Goal: Check status: Check status

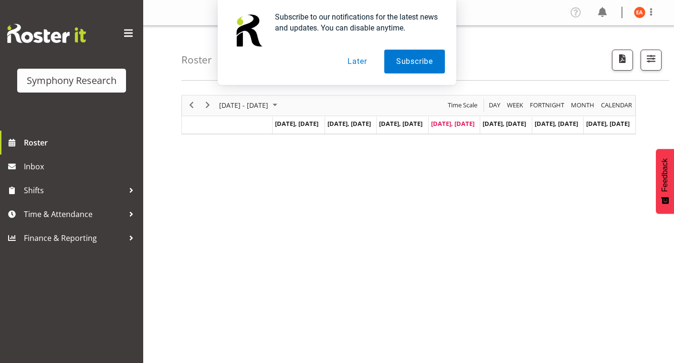
click at [365, 64] on button "Later" at bounding box center [356, 62] width 43 height 24
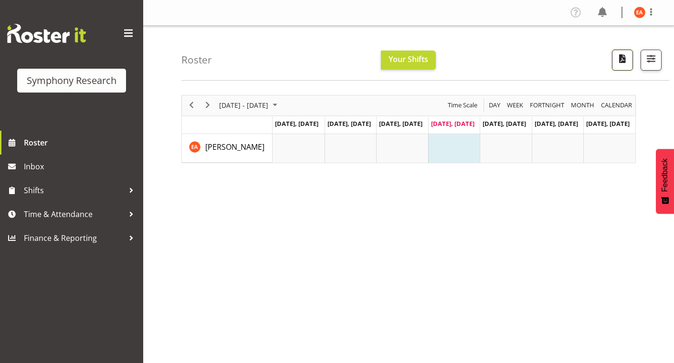
click at [625, 63] on span "button" at bounding box center [622, 58] width 12 height 12
click at [547, 192] on div "[DATE] - [DATE] [DATE] Day Week Fortnight Month calendar Month Agenda Time Scal…" at bounding box center [427, 279] width 492 height 382
click at [418, 59] on span "Your Shifts" at bounding box center [408, 59] width 40 height 10
click at [514, 152] on td "Timeline Week of August 21, 2025" at bounding box center [506, 148] width 52 height 29
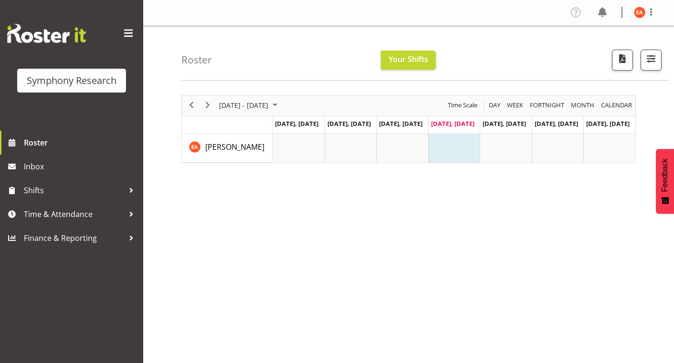
click at [453, 151] on td "Timeline Week of August 21, 2025" at bounding box center [454, 148] width 52 height 29
click at [513, 143] on td "Timeline Week of August 21, 2025" at bounding box center [506, 148] width 52 height 29
click at [550, 143] on td "Timeline Week of August 21, 2025" at bounding box center [558, 148] width 52 height 29
click at [485, 147] on td "Timeline Week of August 21, 2025" at bounding box center [506, 148] width 52 height 29
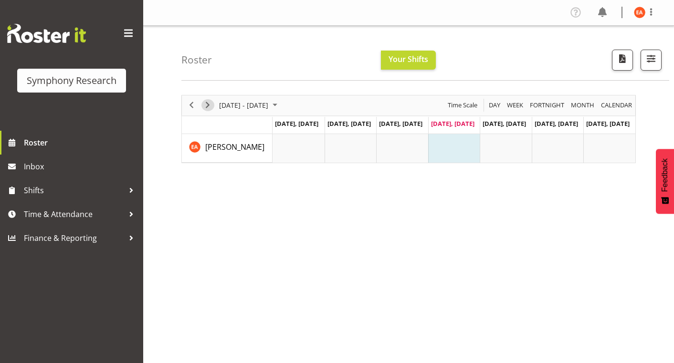
click at [207, 109] on span "Next" at bounding box center [207, 105] width 11 height 12
click at [298, 149] on td "Timeline Week of August 28, 2025" at bounding box center [298, 148] width 52 height 29
click at [281, 106] on span "August 2025" at bounding box center [274, 105] width 11 height 12
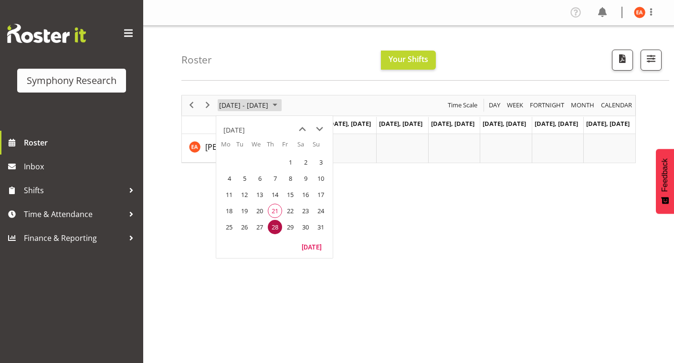
click at [281, 106] on span "August 2025" at bounding box center [274, 105] width 11 height 12
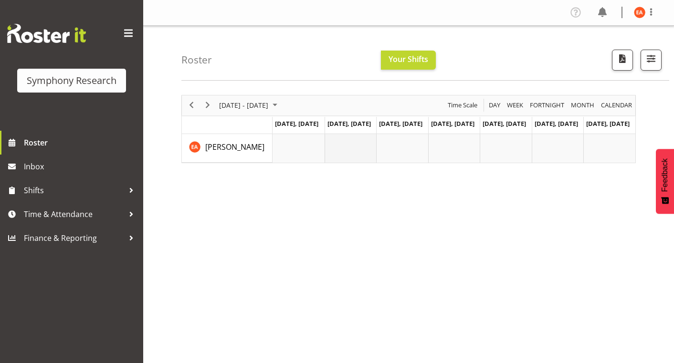
click at [346, 146] on td "Timeline Week of August 28, 2025" at bounding box center [350, 148] width 52 height 29
